Goal: Complete application form: Complete application form

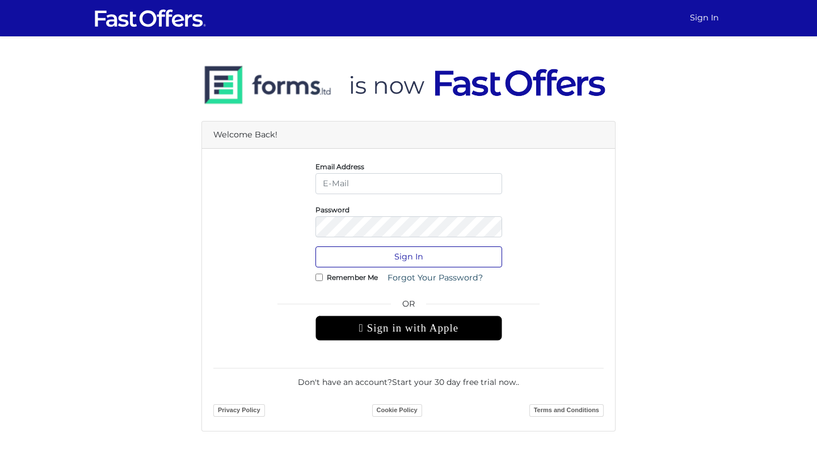
type input "[EMAIL_ADDRESS][DOMAIN_NAME]"
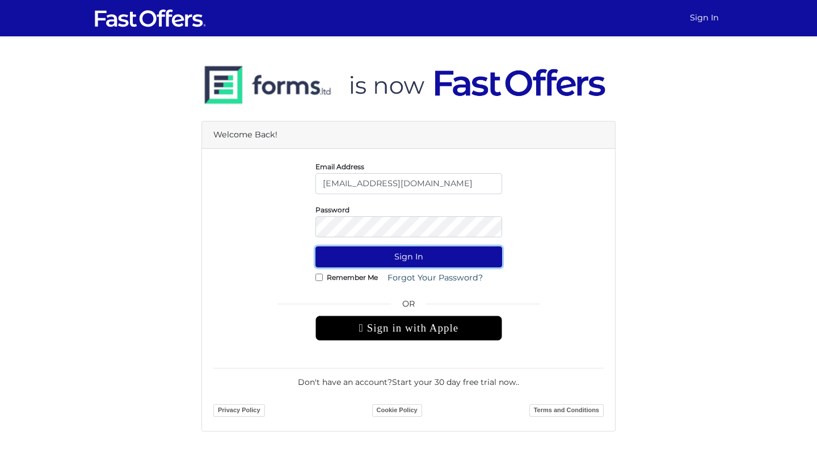
click at [393, 259] on button "Sign In" at bounding box center [409, 256] width 187 height 21
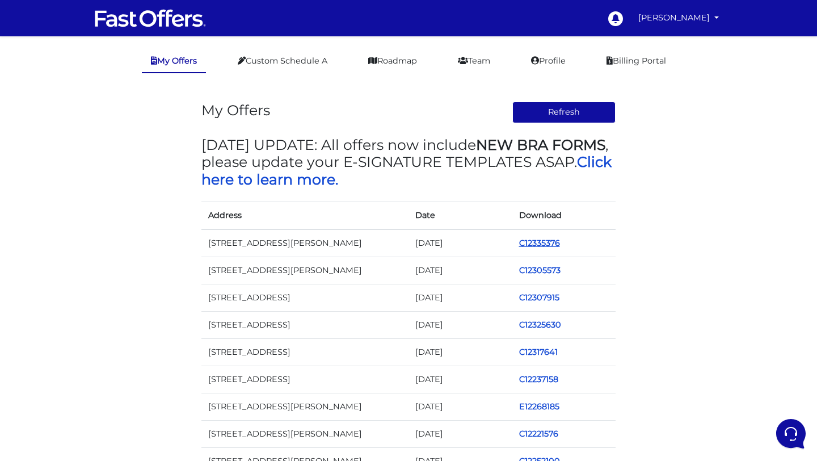
click at [548, 240] on link "C12335376" at bounding box center [539, 243] width 41 height 10
